Goal: Information Seeking & Learning: Find specific fact

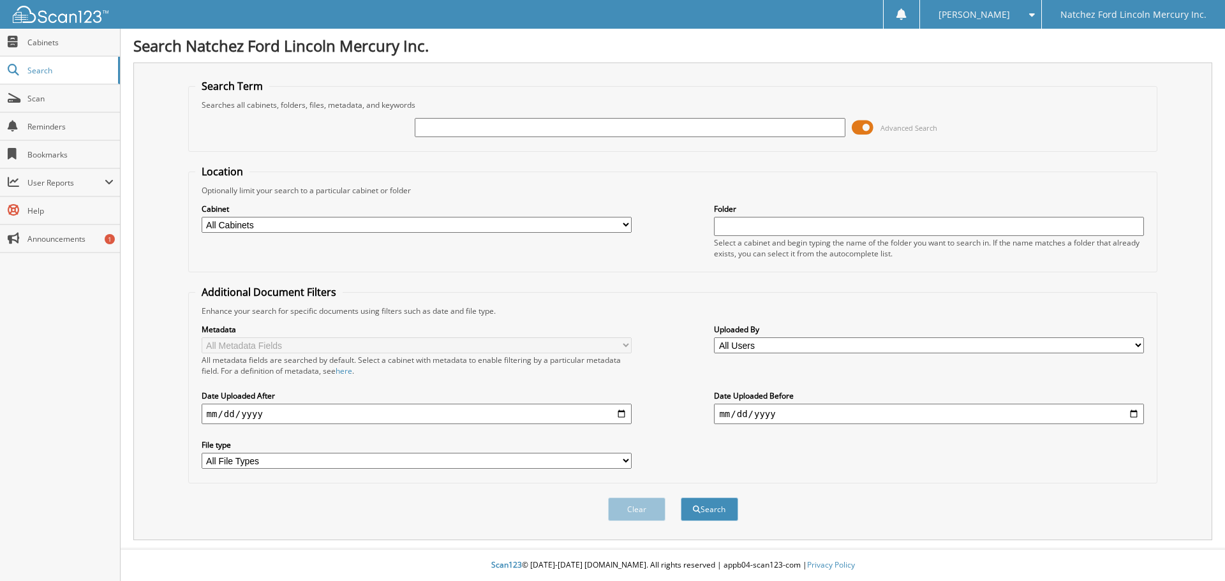
click at [454, 126] on input "text" at bounding box center [630, 127] width 430 height 19
type input "g4326"
click at [681, 498] on button "Search" at bounding box center [709, 510] width 57 height 24
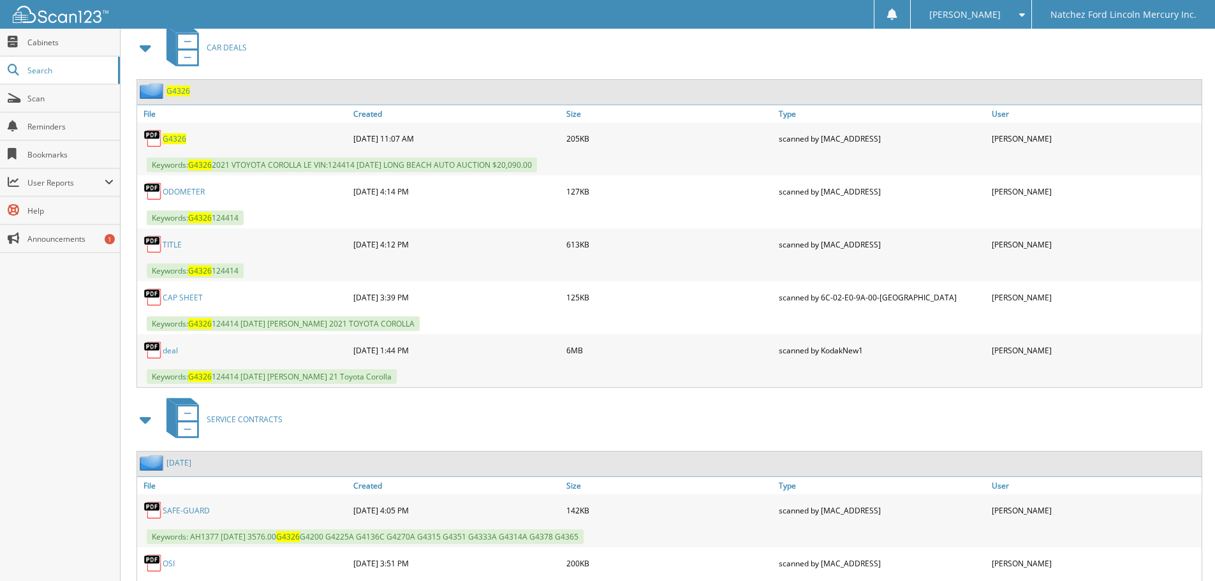
scroll to position [499, 0]
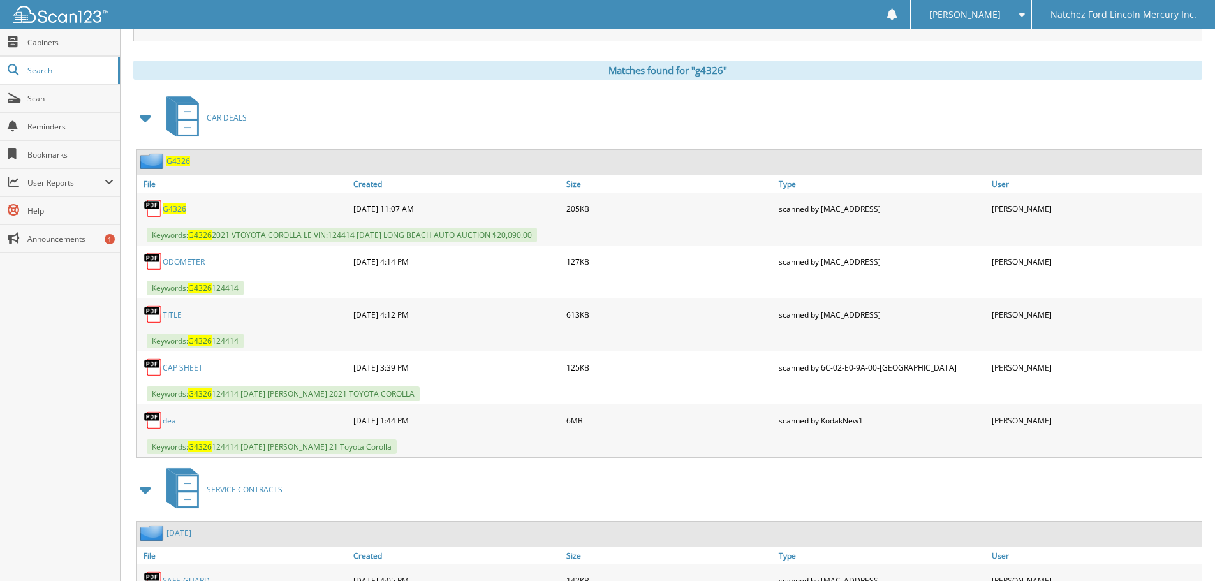
click at [179, 159] on span "G4326" at bounding box center [179, 161] width 24 height 11
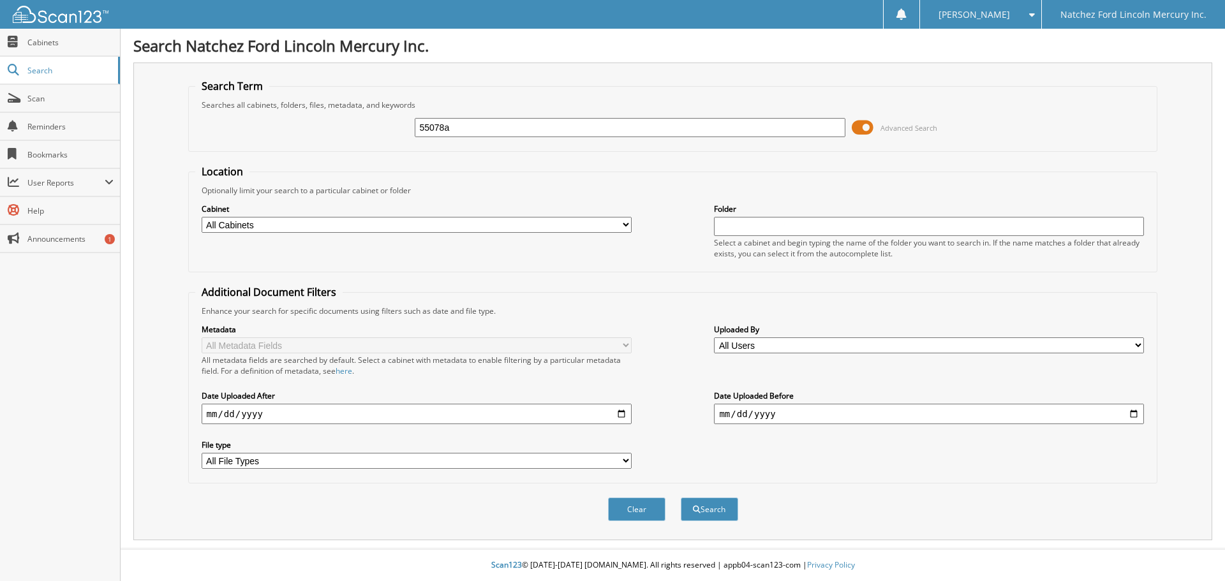
type input "55078a"
click at [681, 498] on button "Search" at bounding box center [709, 510] width 57 height 24
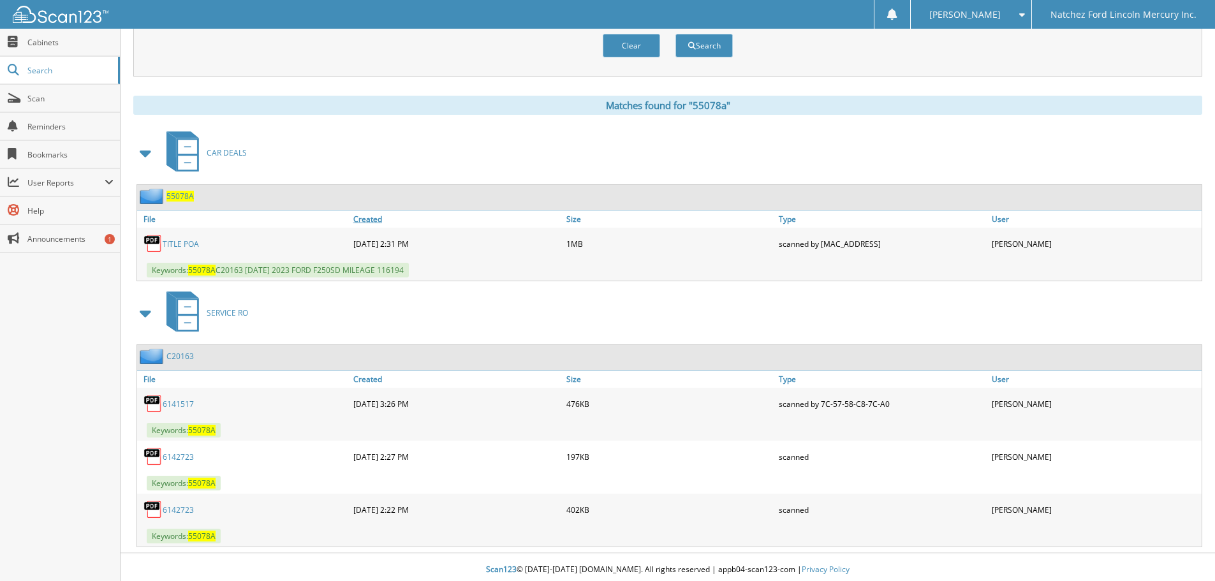
scroll to position [469, 0]
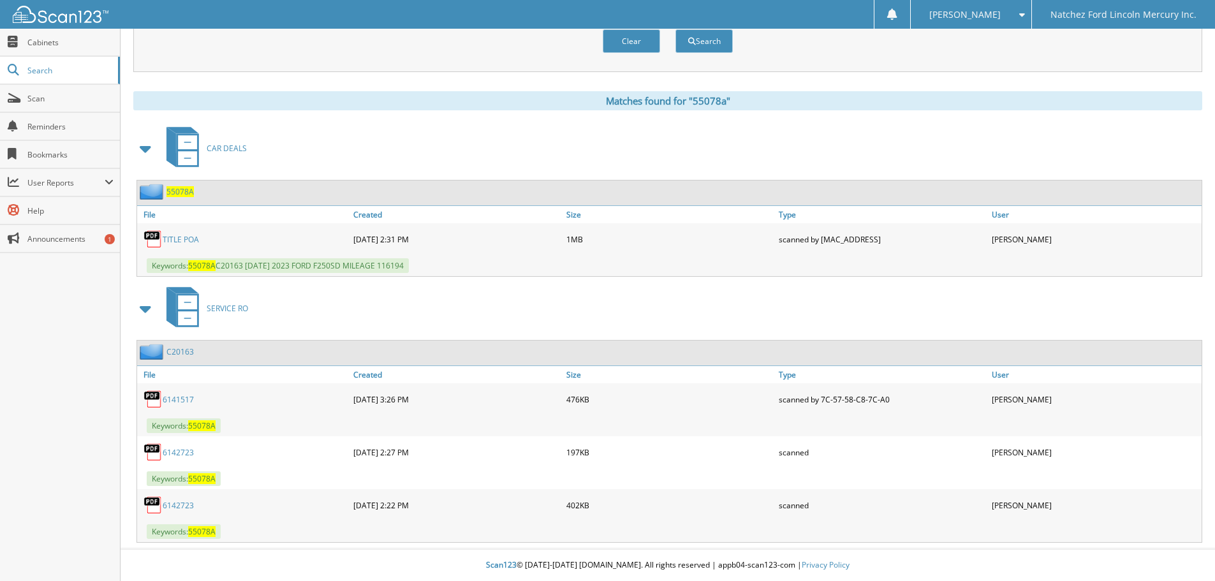
click at [178, 191] on span "55078A" at bounding box center [180, 191] width 27 height 11
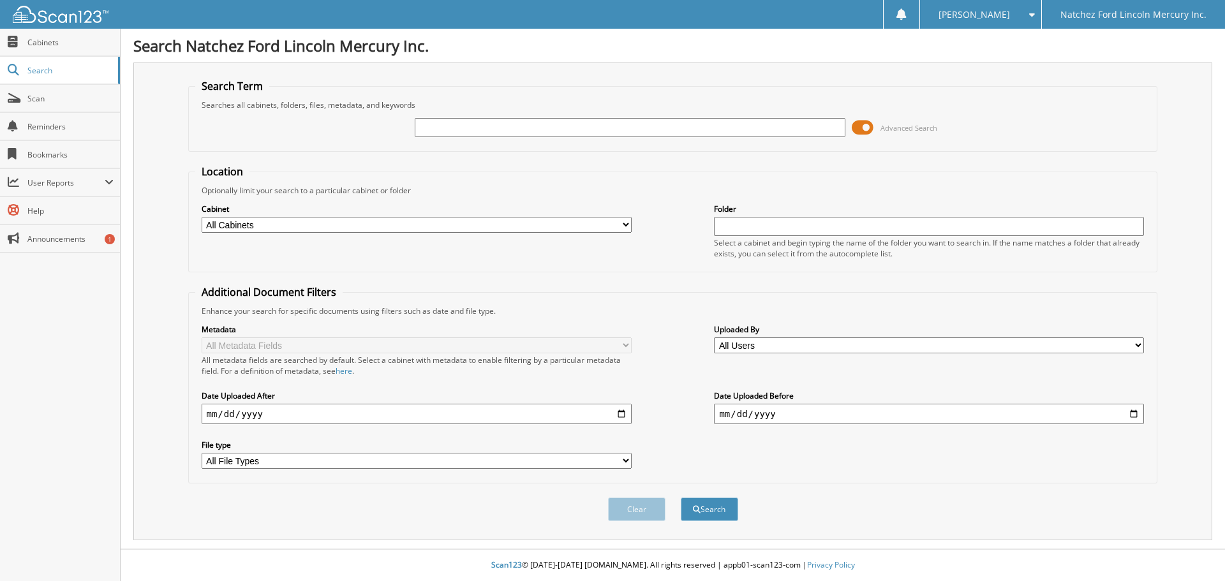
click at [418, 126] on input "text" at bounding box center [630, 127] width 430 height 19
type input "c20163"
click at [681, 498] on button "Search" at bounding box center [709, 510] width 57 height 24
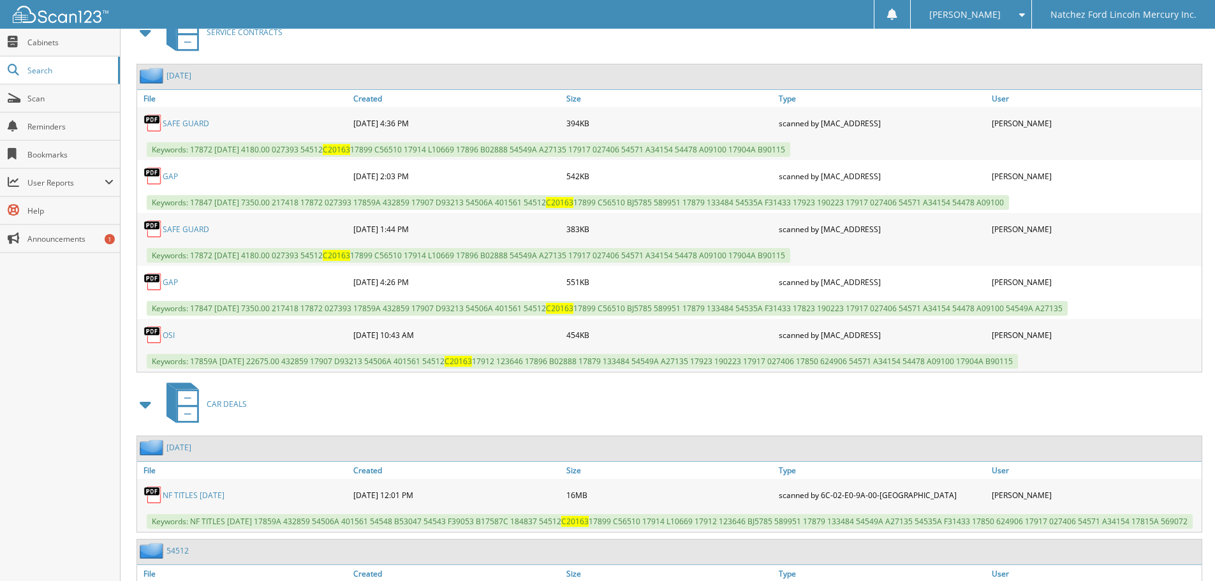
scroll to position [574, 0]
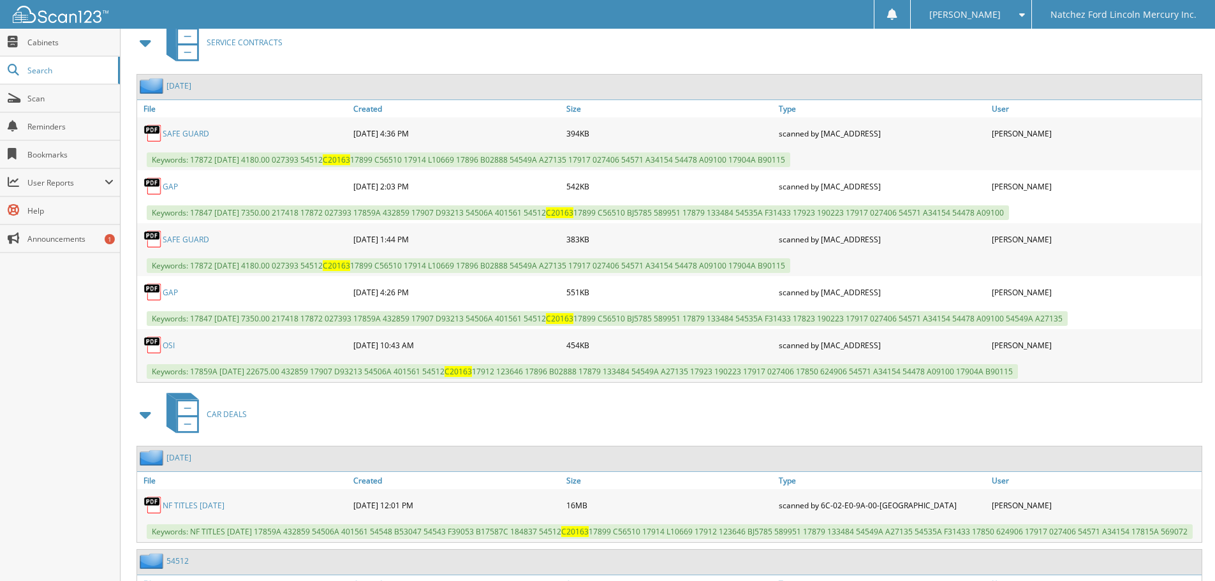
click at [169, 185] on link "GAP" at bounding box center [170, 186] width 15 height 11
click at [174, 293] on link "GAP" at bounding box center [170, 292] width 15 height 11
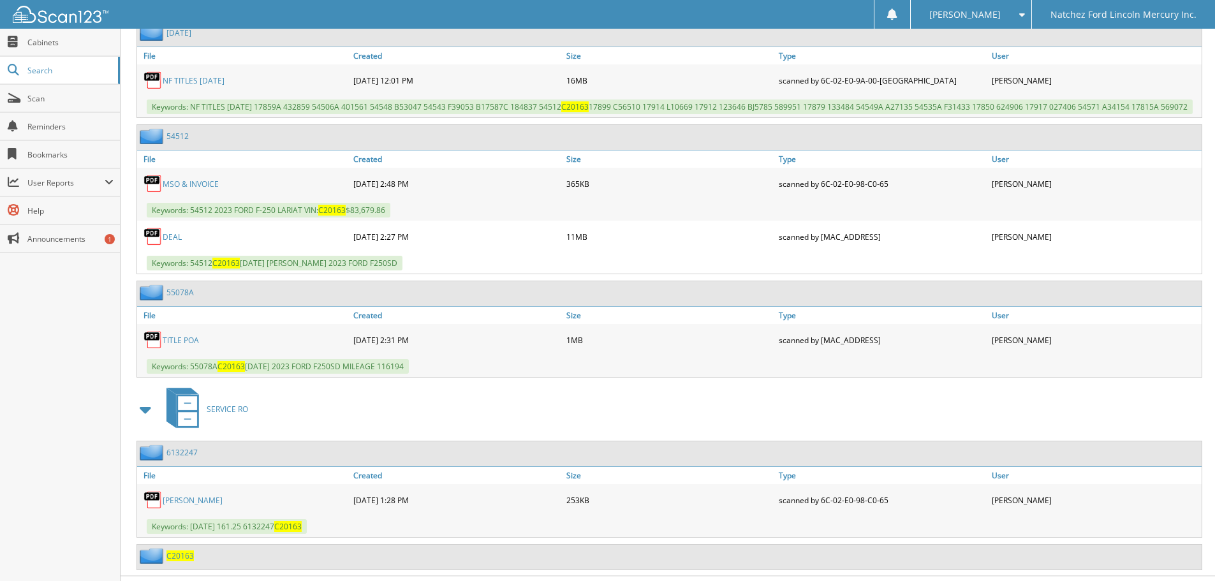
scroll to position [1021, 0]
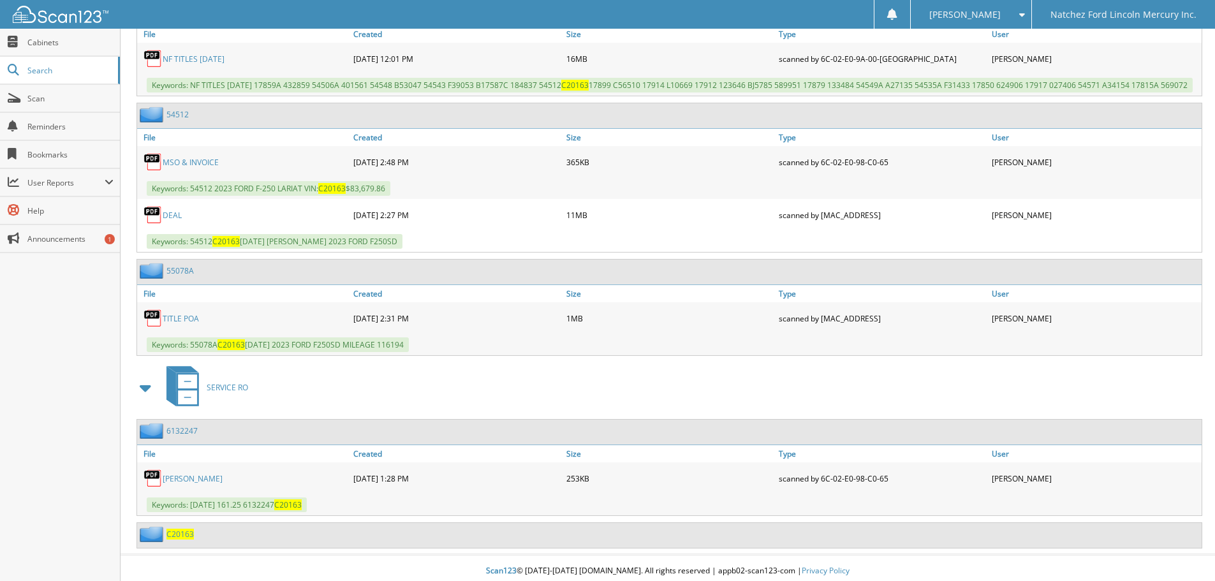
click at [176, 112] on link "54512" at bounding box center [178, 114] width 22 height 11
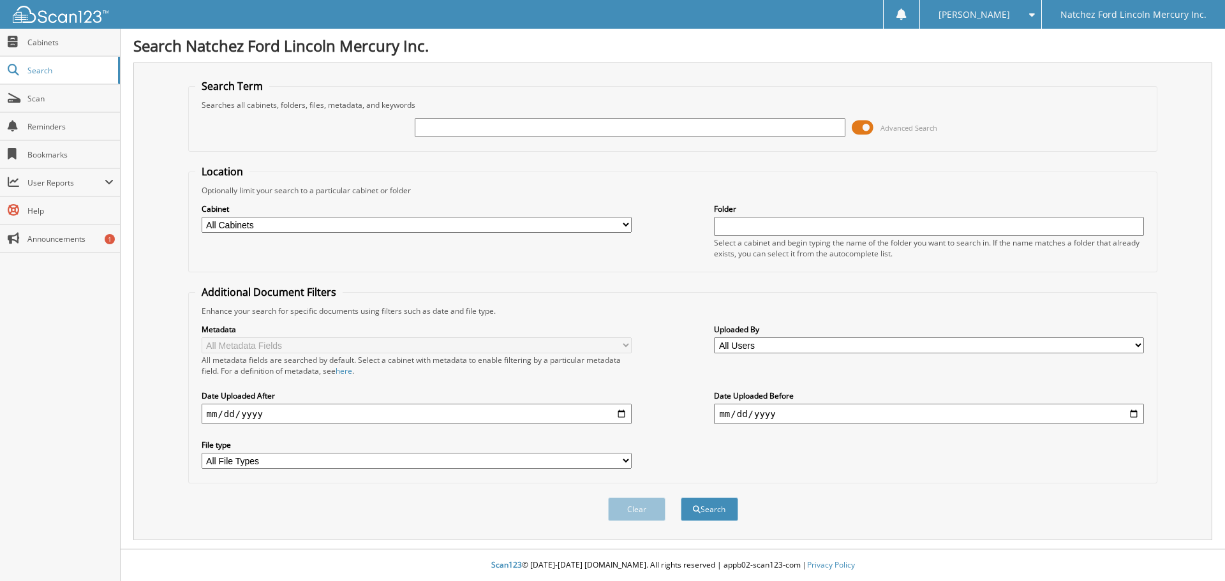
click at [440, 125] on input "text" at bounding box center [630, 127] width 430 height 19
type input "110710"
click at [681, 498] on button "Search" at bounding box center [709, 510] width 57 height 24
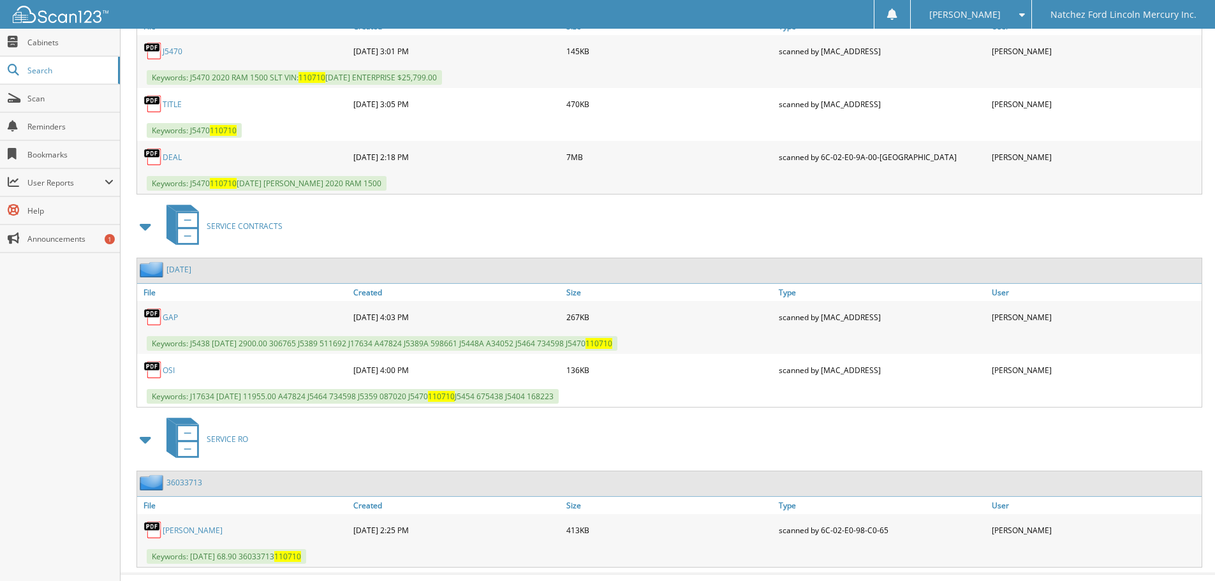
scroll to position [682, 0]
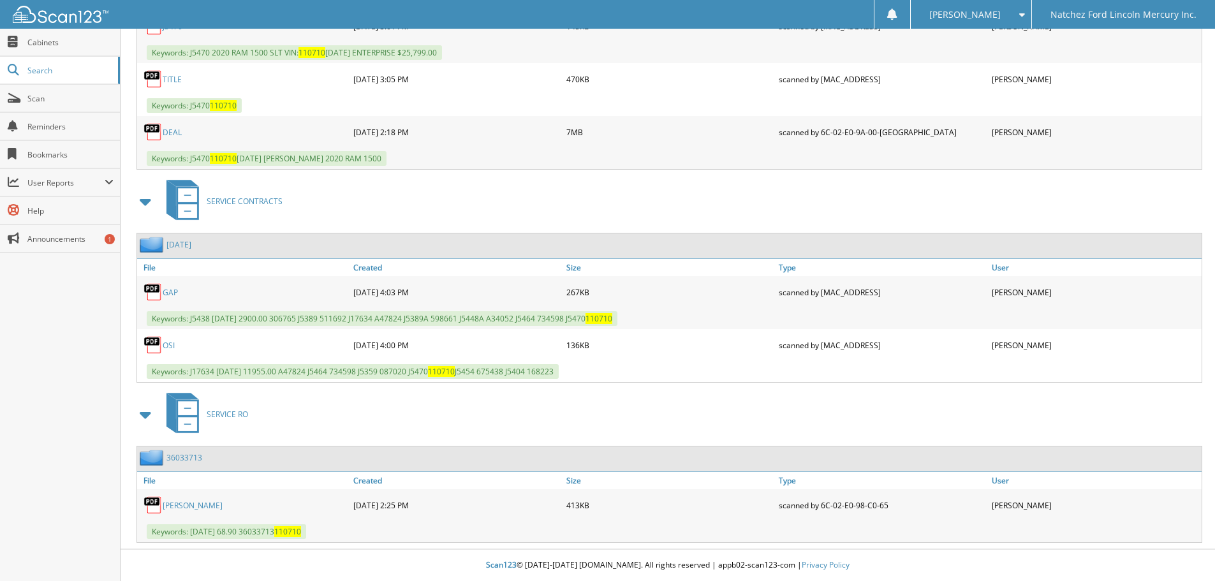
click at [163, 289] on link "GAP" at bounding box center [170, 292] width 15 height 11
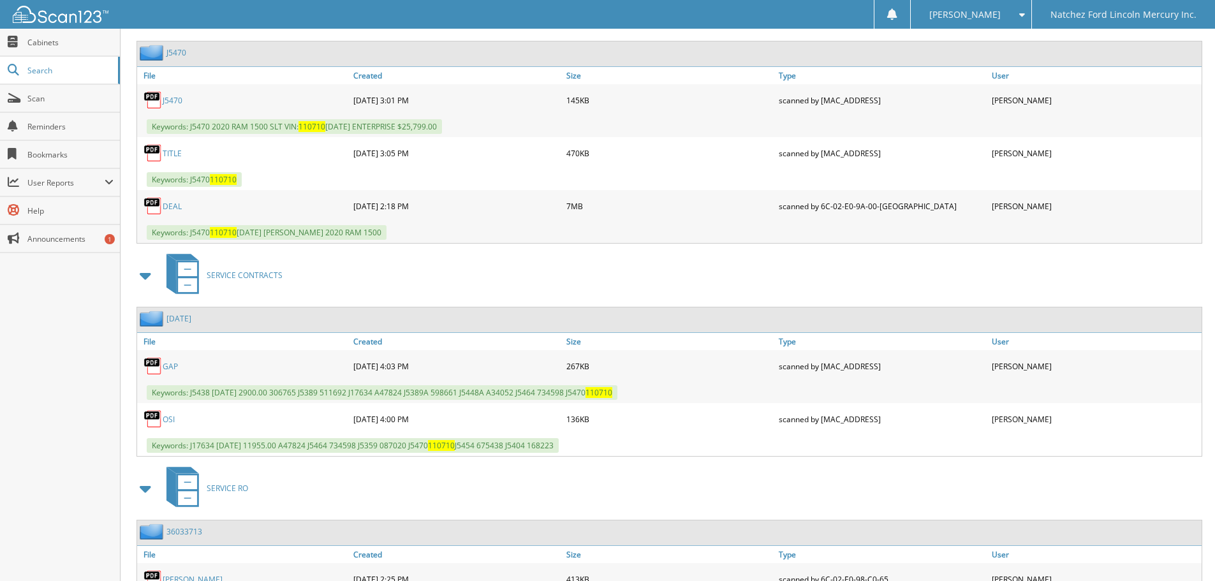
scroll to position [427, 0]
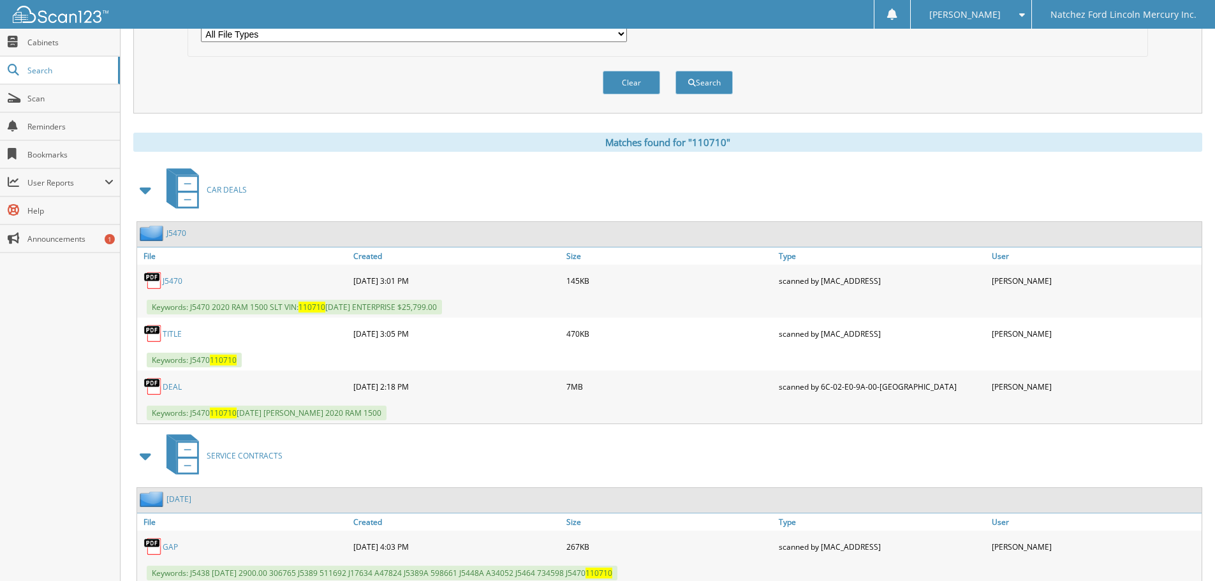
click at [182, 235] on link "J5470" at bounding box center [177, 233] width 20 height 11
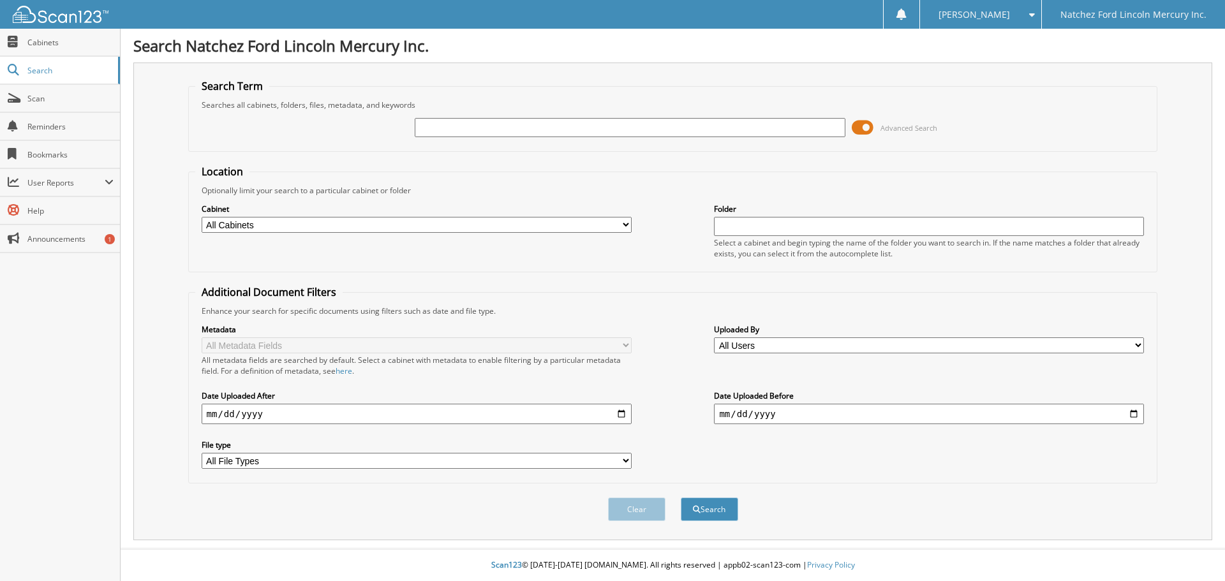
click at [429, 126] on input "text" at bounding box center [630, 127] width 430 height 19
type input "g4581"
click at [681, 498] on button "Search" at bounding box center [709, 510] width 57 height 24
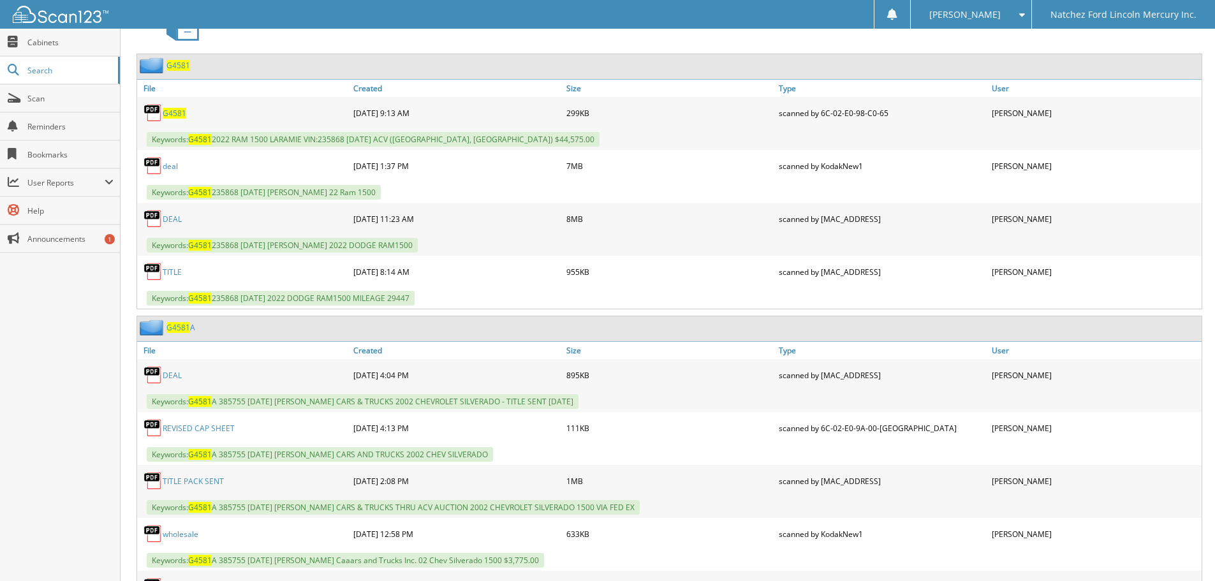
scroll to position [574, 0]
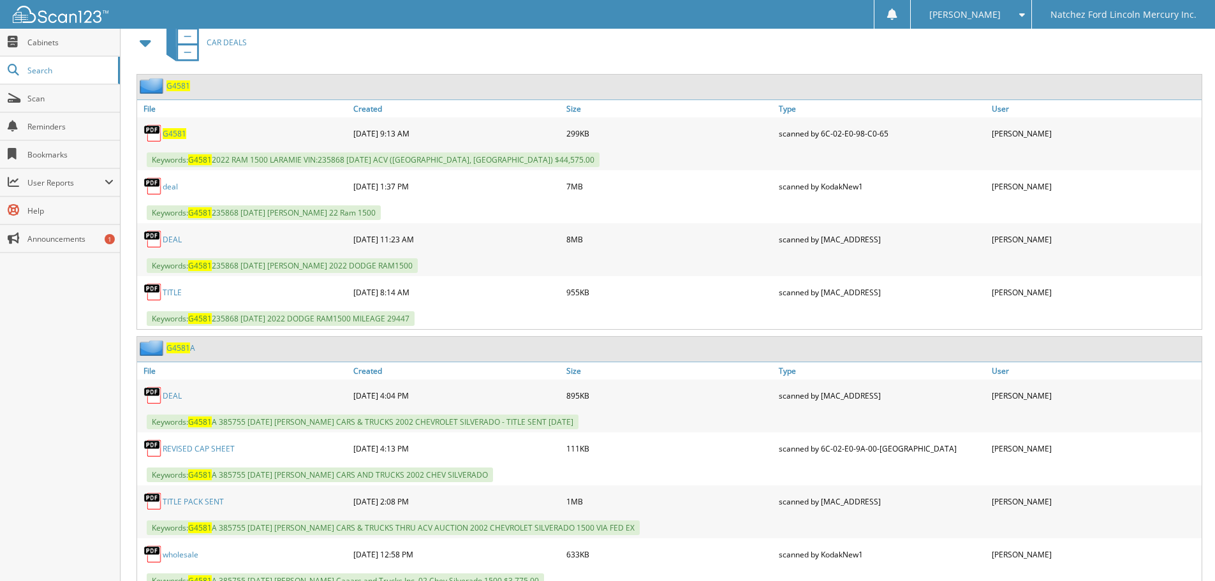
click at [180, 86] on span "G4581" at bounding box center [179, 85] width 24 height 11
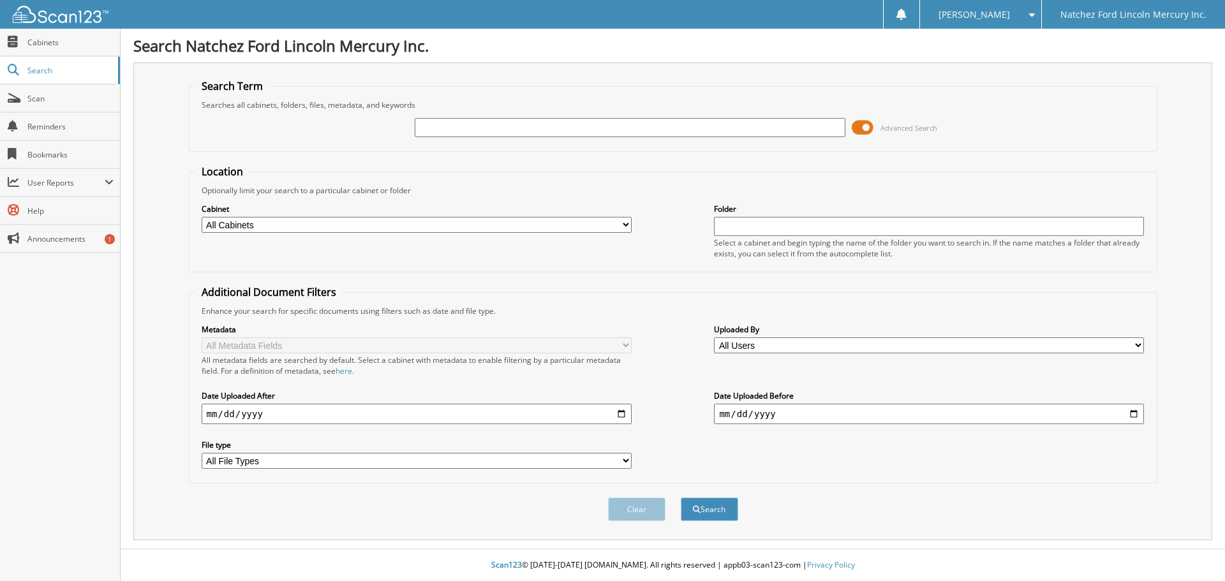
click at [431, 124] on input "text" at bounding box center [630, 127] width 430 height 19
type input "54350b"
click at [681, 498] on button "Search" at bounding box center [709, 510] width 57 height 24
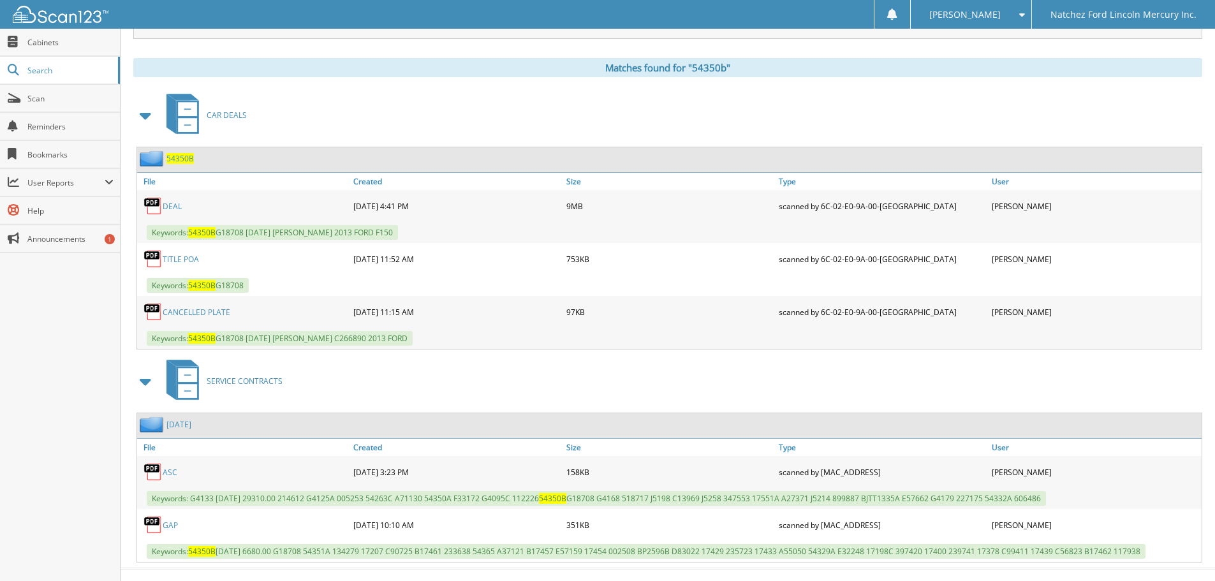
scroll to position [510, 0]
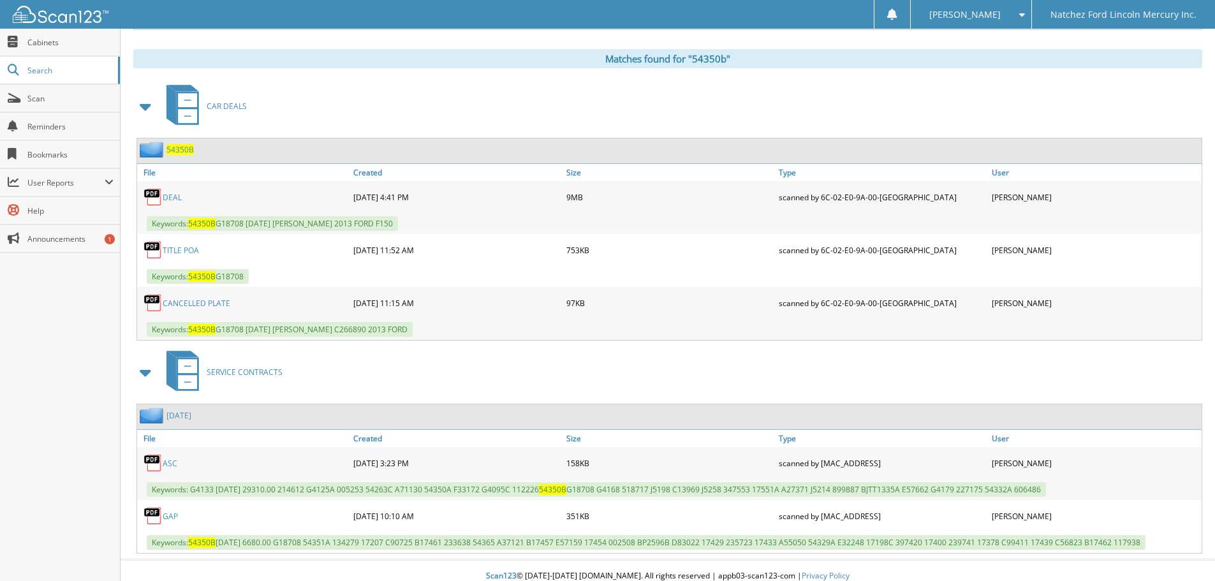
click at [177, 152] on span "54350B" at bounding box center [180, 149] width 27 height 11
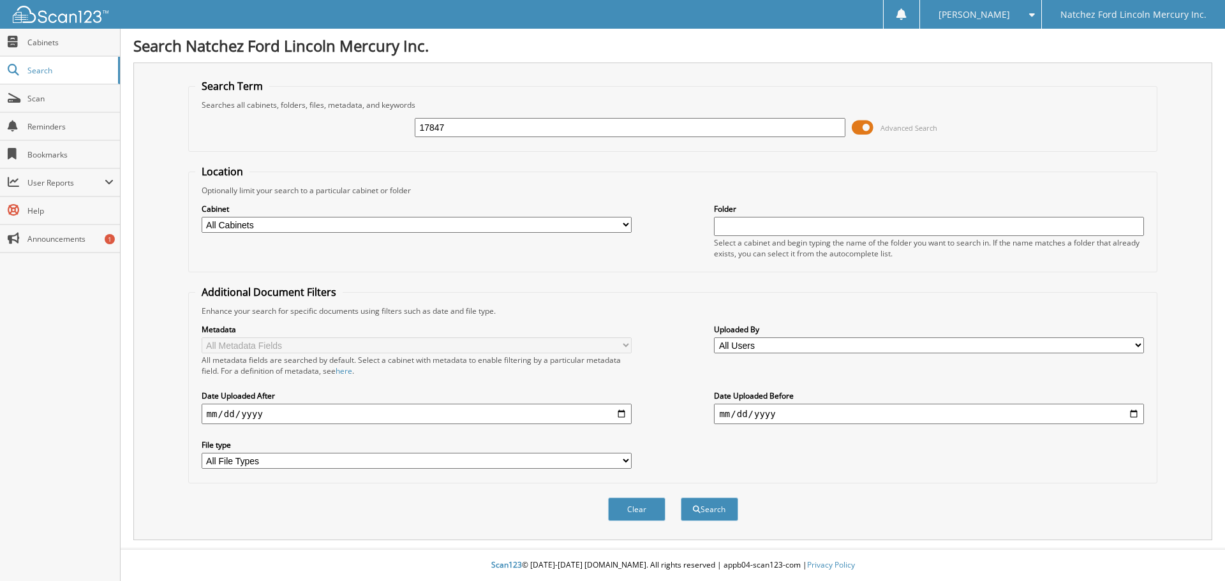
type input "17847"
click at [681, 498] on button "Search" at bounding box center [709, 510] width 57 height 24
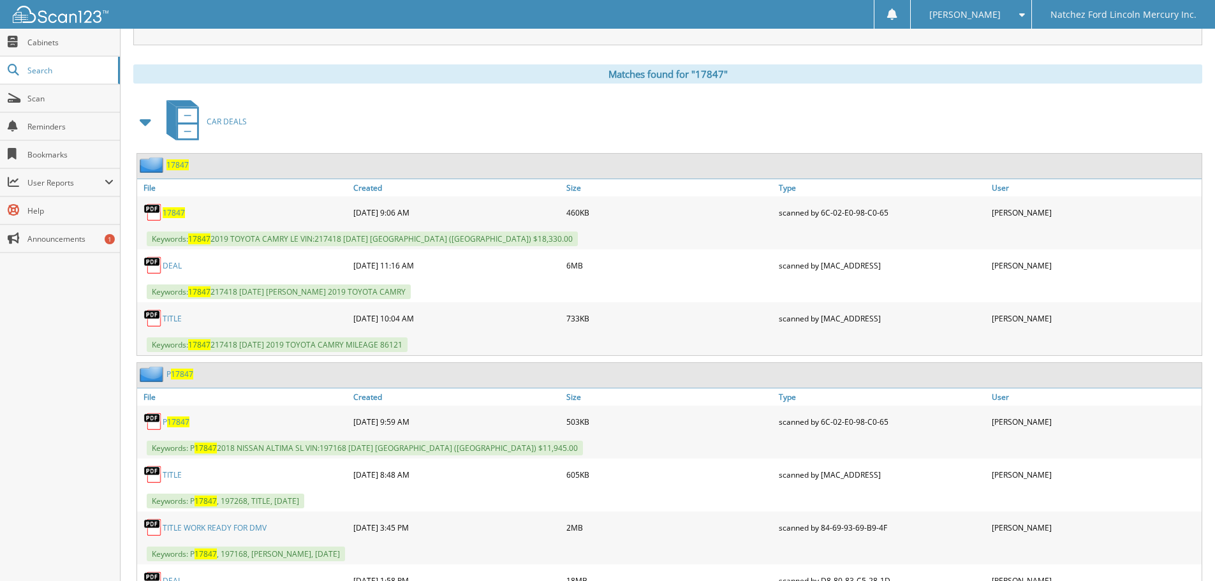
scroll to position [510, 0]
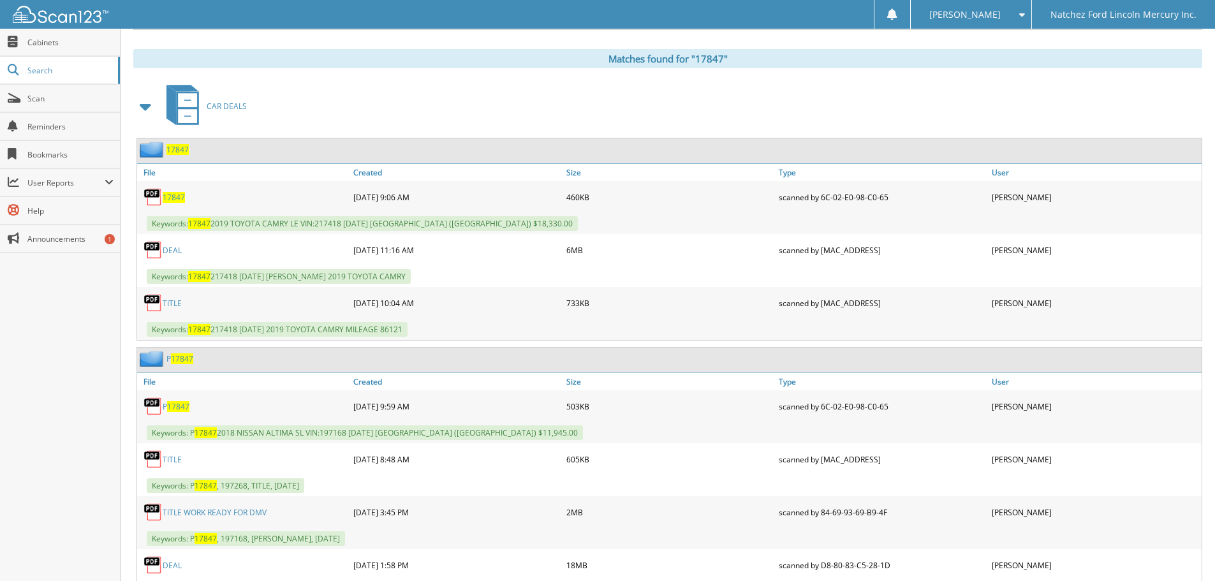
click at [178, 149] on span "17847" at bounding box center [178, 149] width 22 height 11
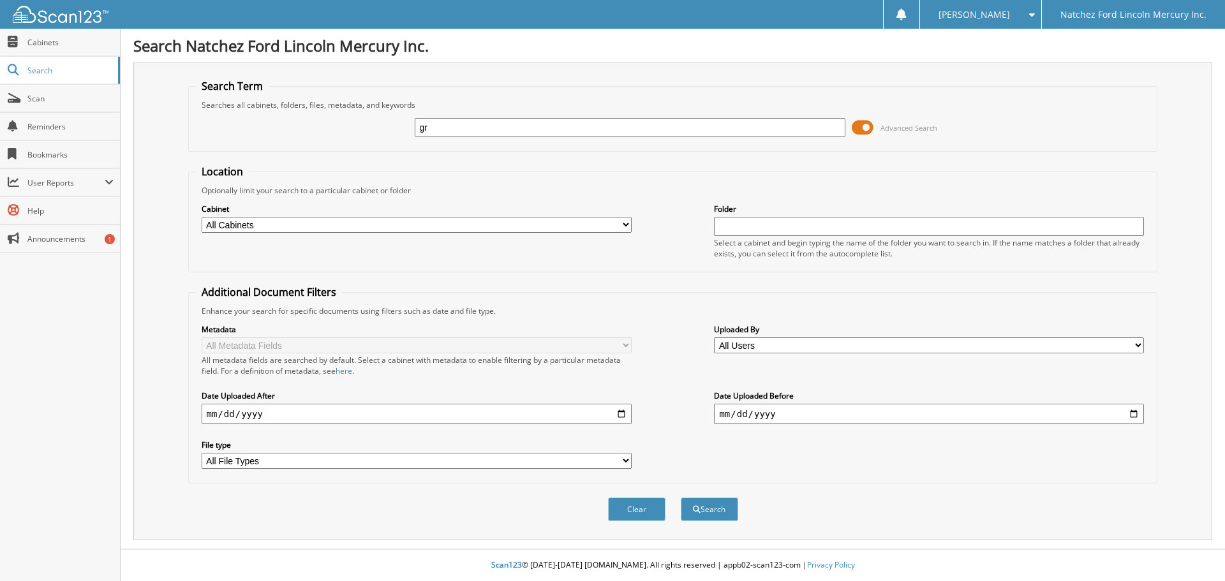
type input "g"
type input "247823"
click at [681, 498] on button "Search" at bounding box center [709, 510] width 57 height 24
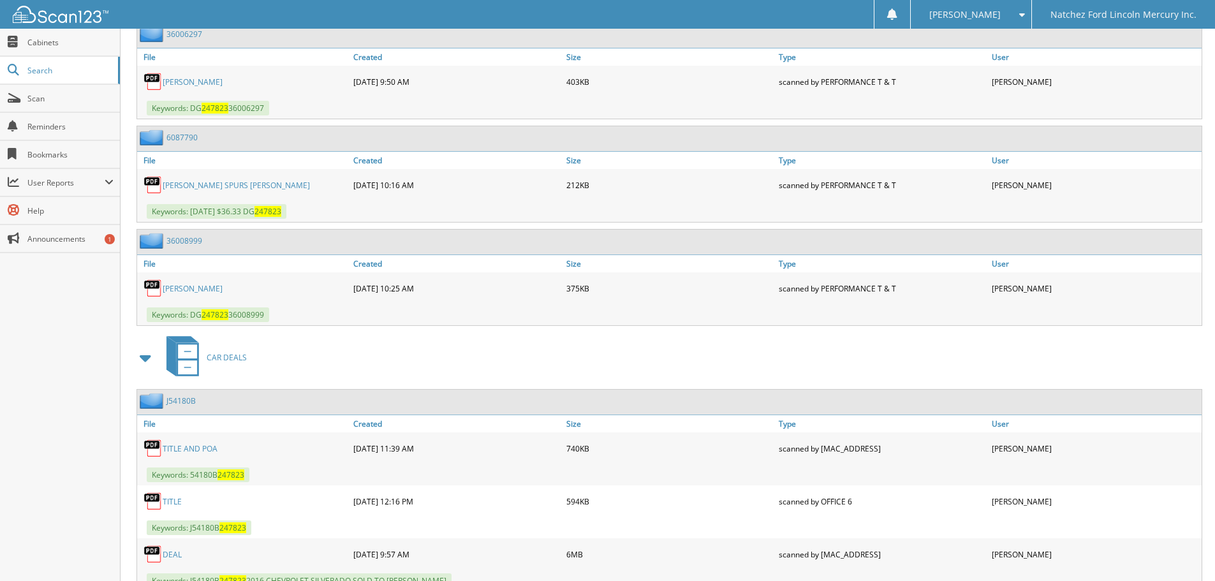
scroll to position [1148, 0]
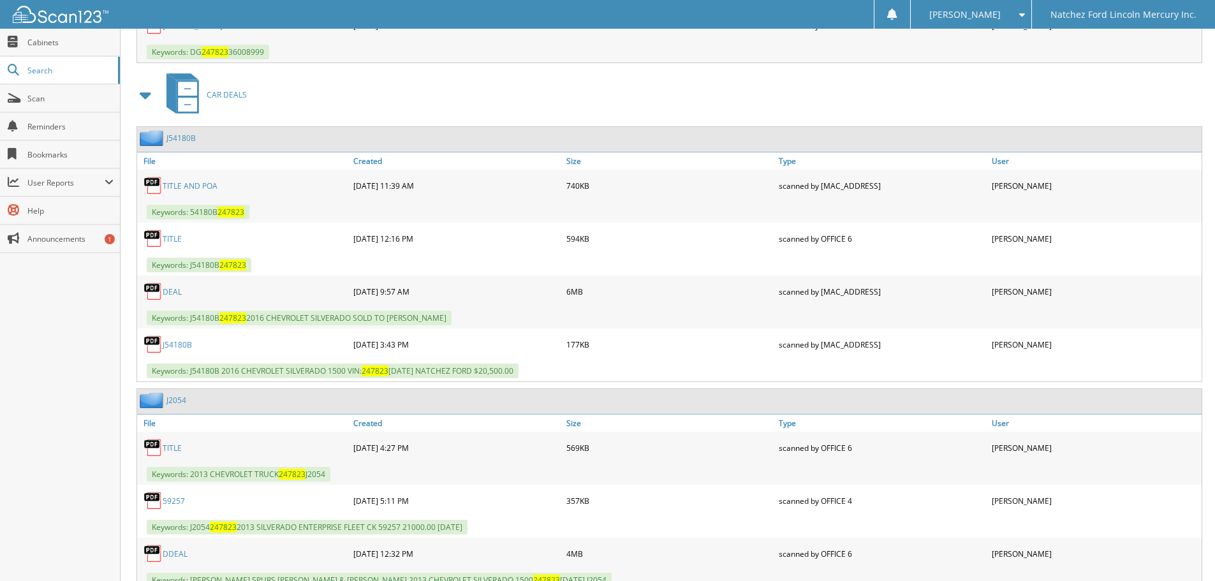
click at [178, 140] on link "J54180B" at bounding box center [181, 138] width 29 height 11
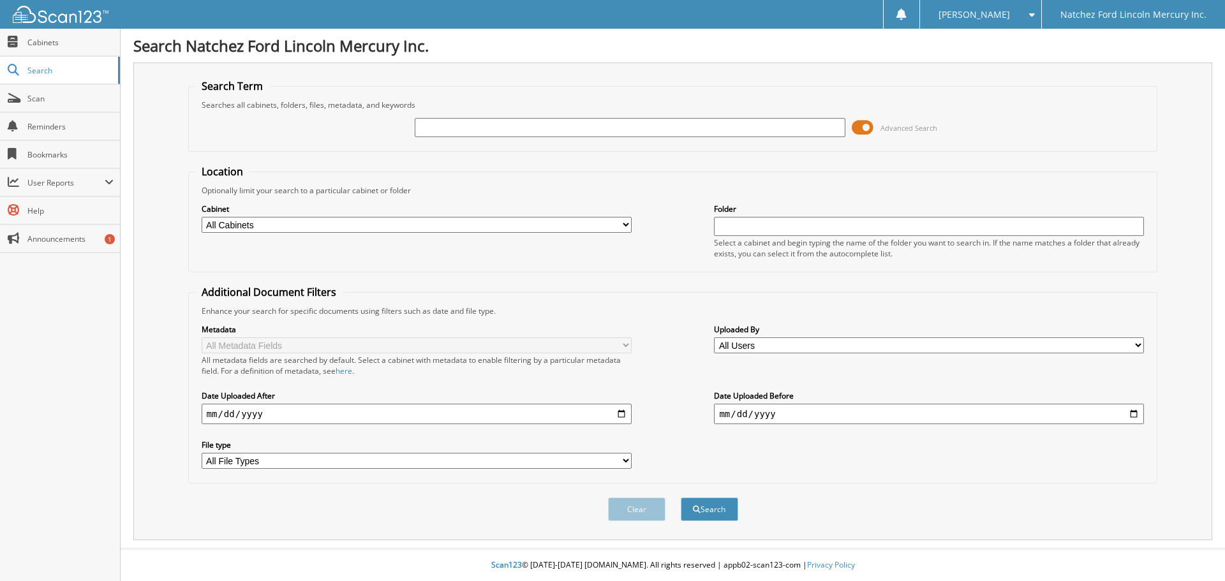
click at [466, 131] on input "text" at bounding box center [630, 127] width 430 height 19
type input "923009"
click at [681, 498] on button "Search" at bounding box center [709, 510] width 57 height 24
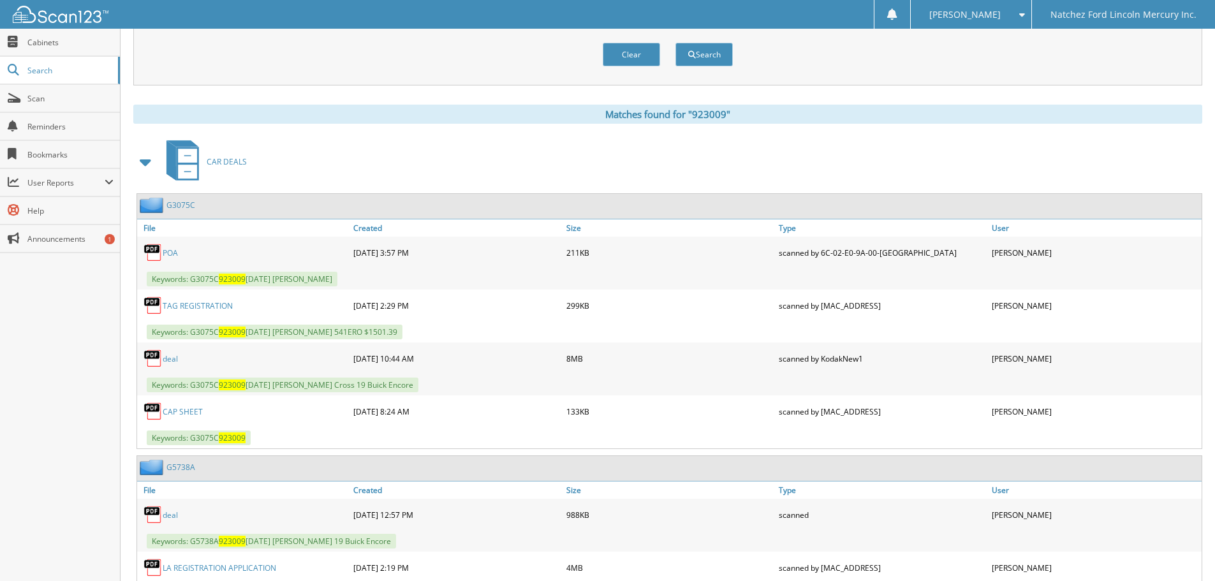
scroll to position [510, 0]
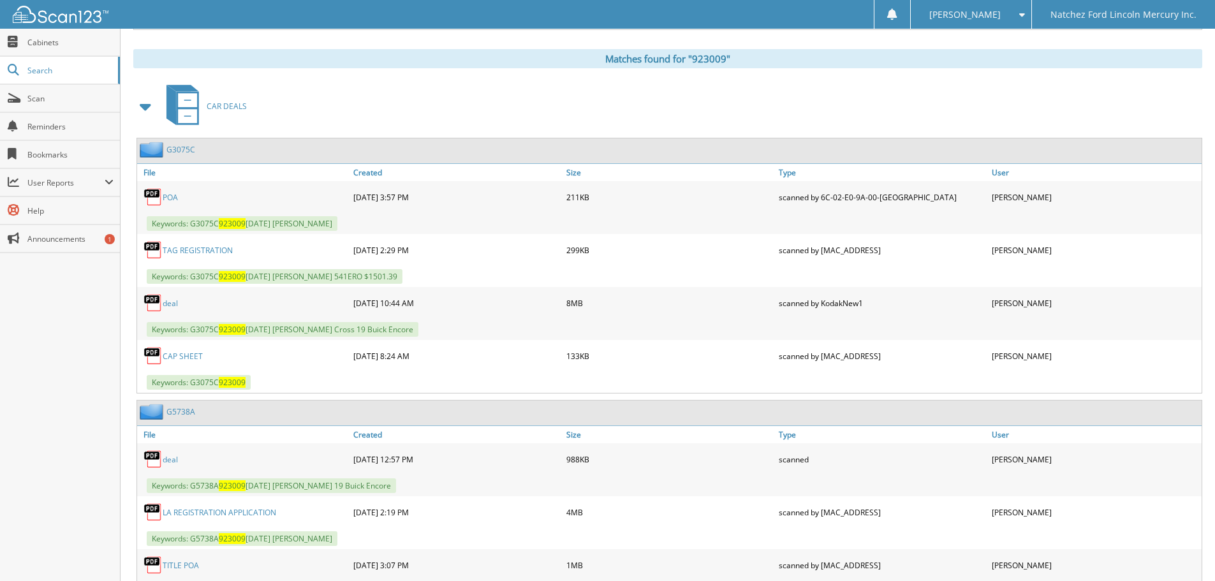
click at [174, 149] on link "G3075C" at bounding box center [181, 149] width 29 height 11
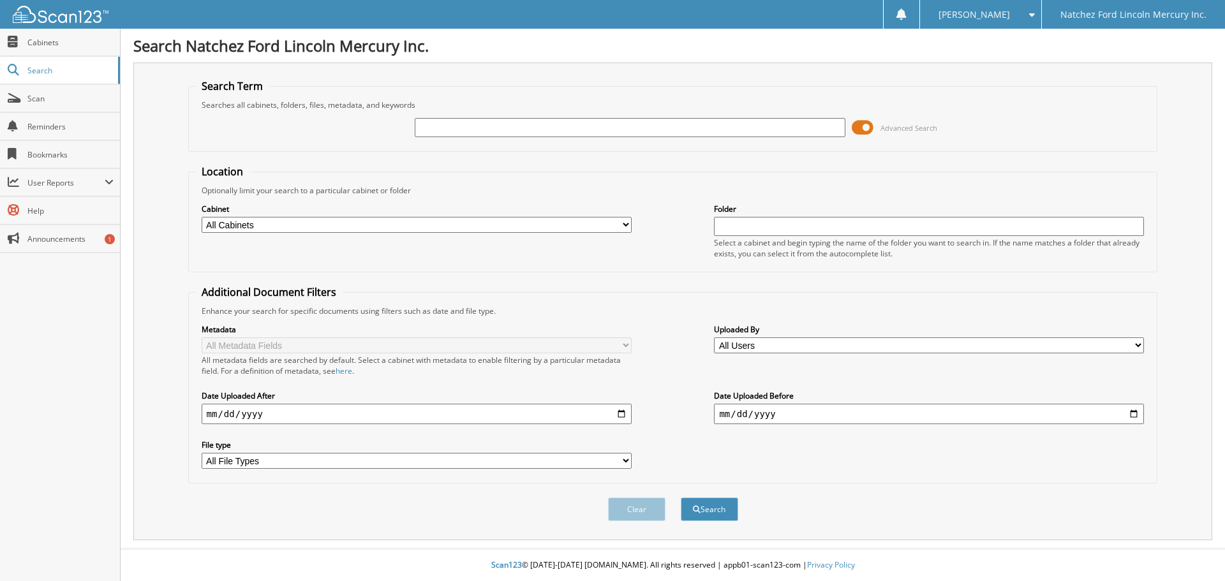
click at [446, 128] on input "text" at bounding box center [630, 127] width 430 height 19
type input "614772"
click at [681, 498] on button "Search" at bounding box center [709, 510] width 57 height 24
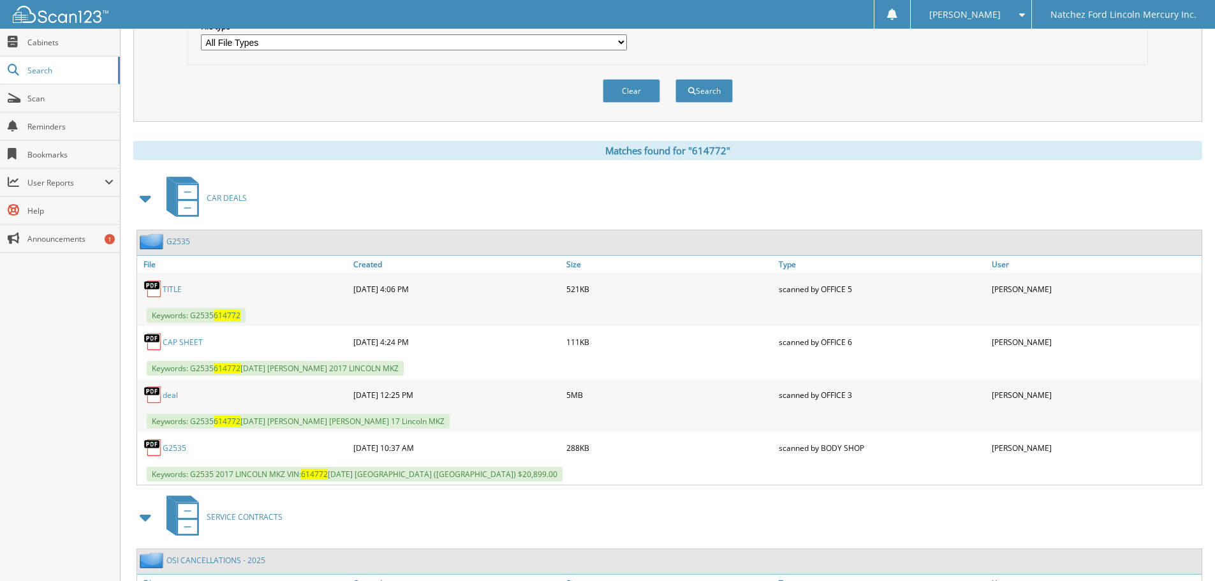
scroll to position [447, 0]
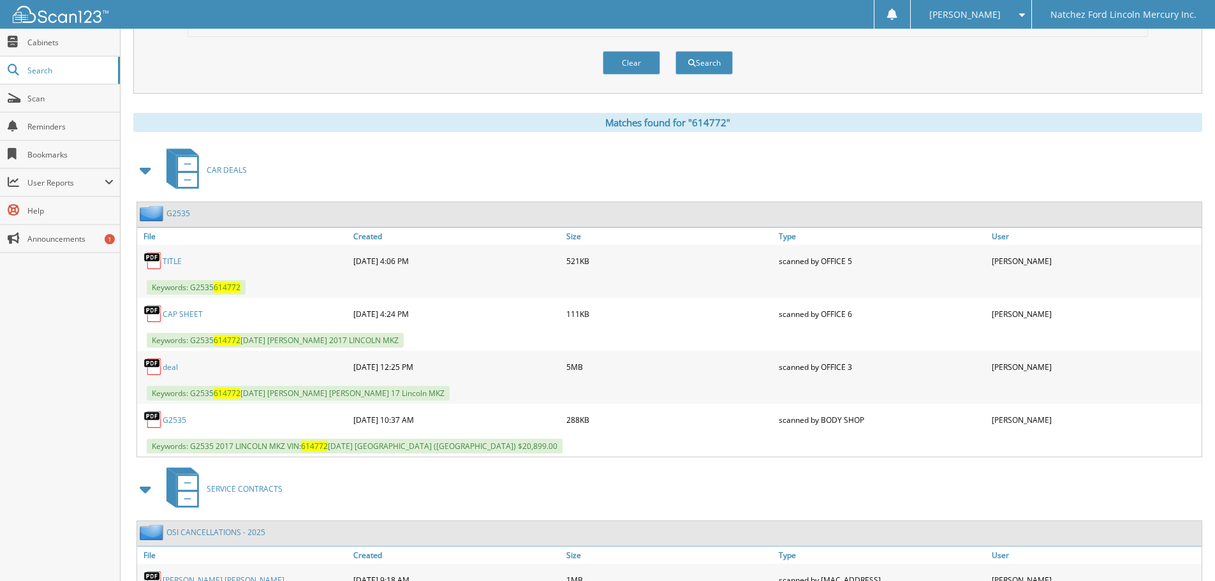
click at [183, 214] on link "G2535" at bounding box center [179, 213] width 24 height 11
